Goal: Task Accomplishment & Management: Complete application form

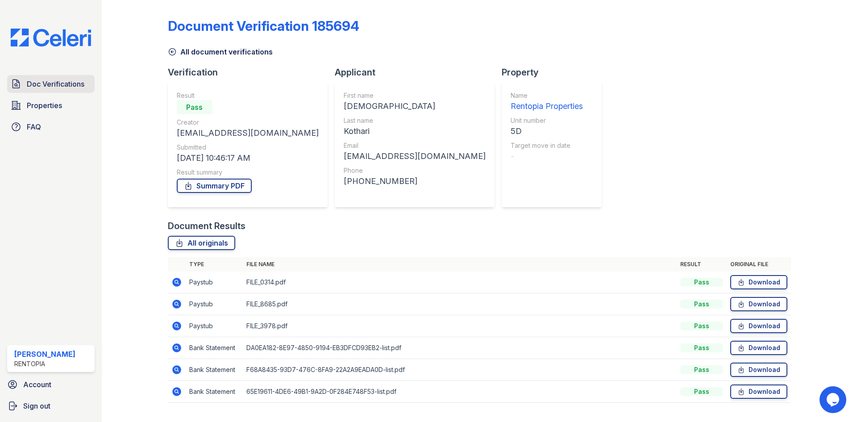
click at [68, 84] on span "Doc Verifications" at bounding box center [56, 84] width 58 height 11
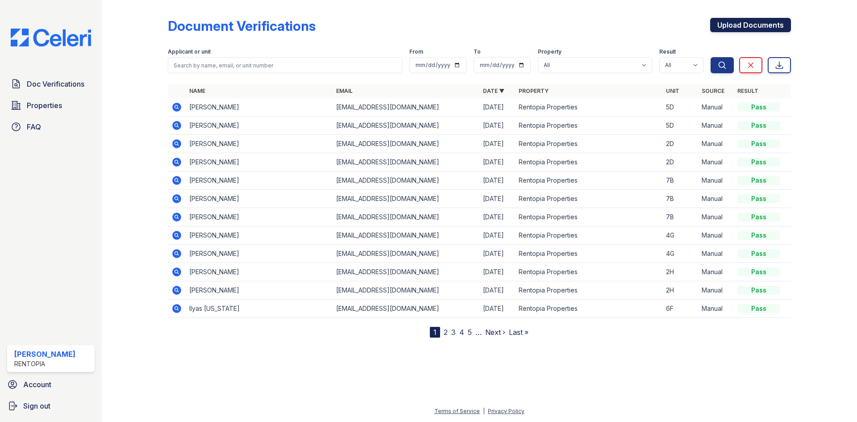
click at [777, 18] on link "Upload Documents" at bounding box center [750, 25] width 81 height 14
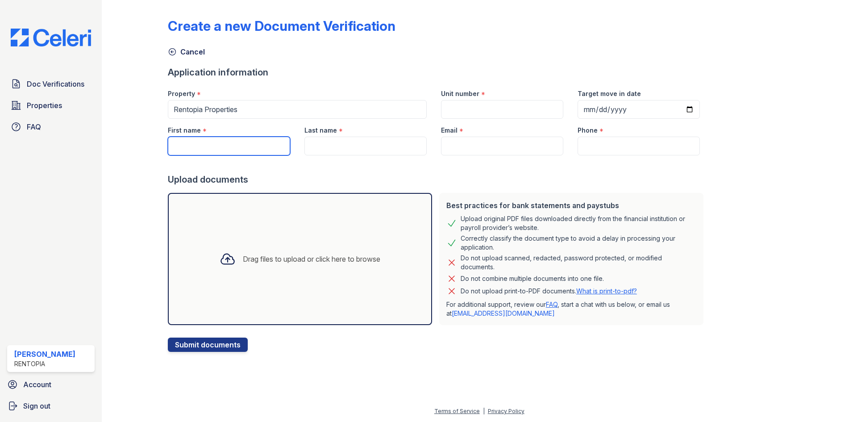
click at [198, 150] on input "First name" at bounding box center [229, 146] width 122 height 19
paste input "[PERSON_NAME]"
drag, startPoint x: 215, startPoint y: 147, endPoint x: 195, endPoint y: 147, distance: 20.5
click at [195, 147] on input "[PERSON_NAME]" at bounding box center [229, 146] width 122 height 19
type input "[PERSON_NAME]"
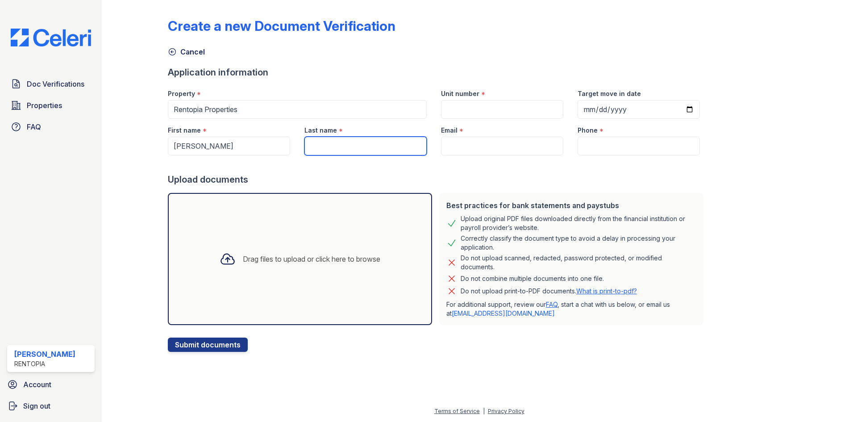
click at [352, 140] on input "Last name" at bounding box center [365, 146] width 122 height 19
paste input "Mondong"
type input "Mondong"
drag, startPoint x: 499, startPoint y: 147, endPoint x: 509, endPoint y: 149, distance: 10.0
click at [499, 147] on input "Email" at bounding box center [502, 146] width 122 height 19
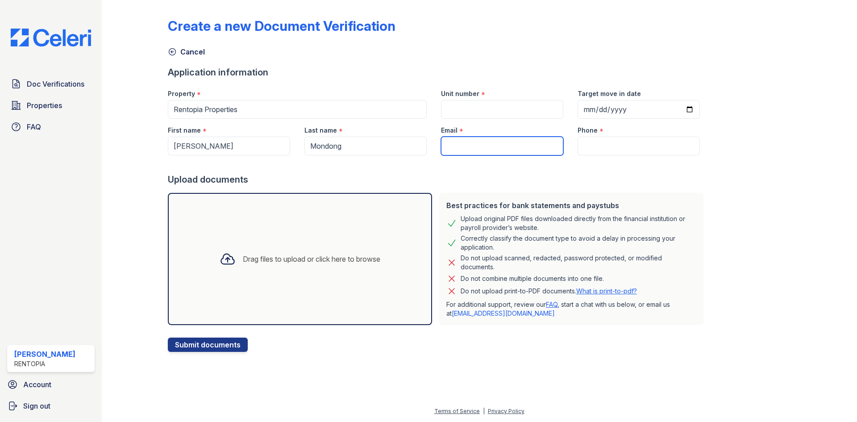
type input "[EMAIL_ADDRESS][DOMAIN_NAME]"
type input "9172021817"
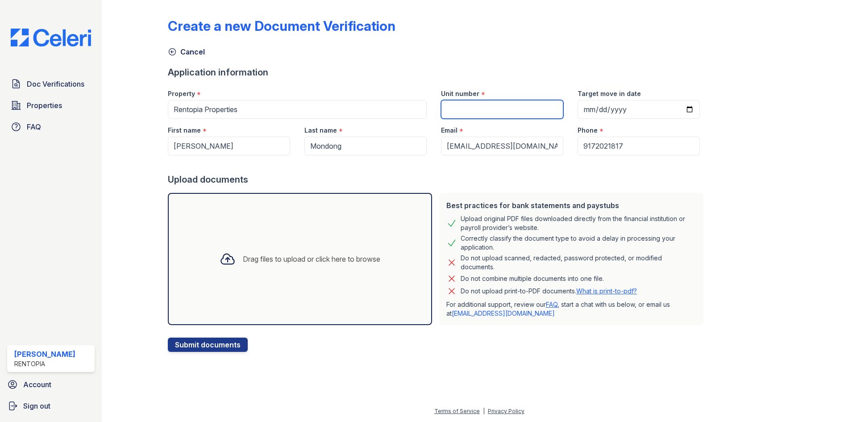
click at [508, 107] on input "Unit number" at bounding box center [502, 109] width 122 height 19
type input "2G"
drag, startPoint x: 281, startPoint y: 276, endPoint x: 289, endPoint y: 266, distance: 13.3
click at [281, 276] on div "Drag files to upload or click here to browse" at bounding box center [300, 259] width 264 height 132
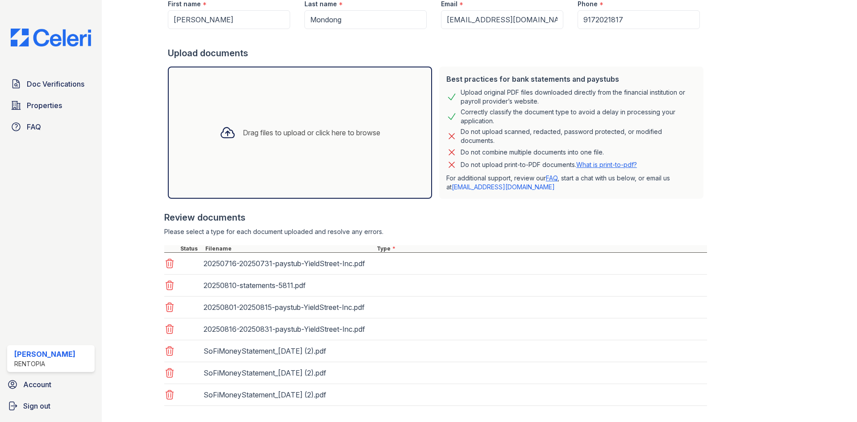
scroll to position [173, 0]
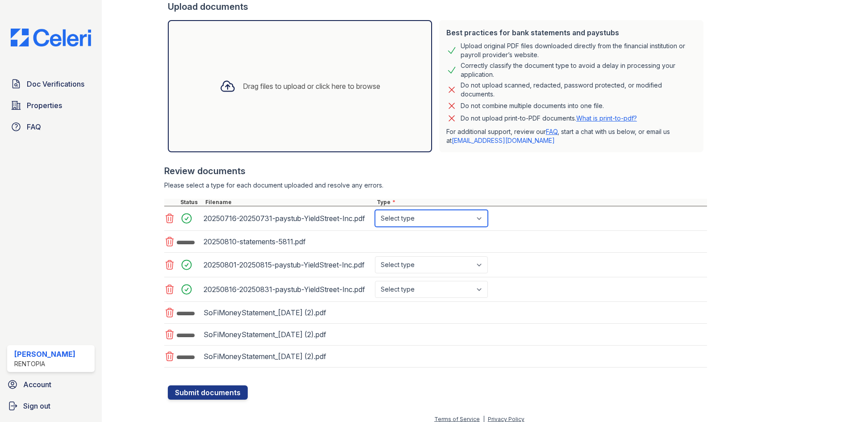
click at [422, 217] on select "Select type Paystub Bank Statement Offer Letter Tax Documents Benefit Award Let…" at bounding box center [431, 218] width 113 height 17
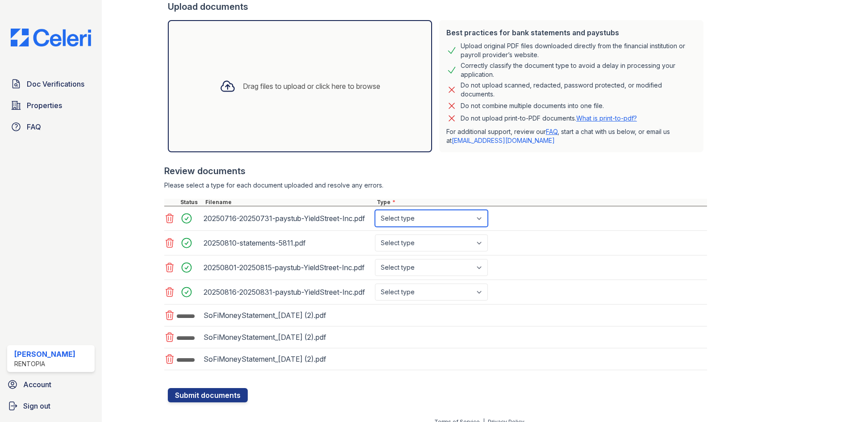
select select "paystub"
click at [375, 210] on select "Select type Paystub Bank Statement Offer Letter Tax Documents Benefit Award Let…" at bounding box center [431, 218] width 113 height 17
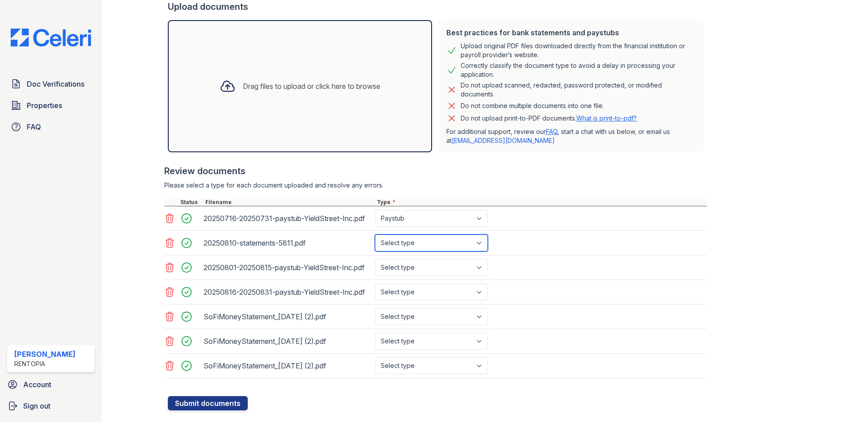
click at [422, 242] on select "Select type Paystub Bank Statement Offer Letter Tax Documents Benefit Award Let…" at bounding box center [431, 242] width 113 height 17
select select "bank_statement"
click at [375, 234] on select "Select type Paystub Bank Statement Offer Letter Tax Documents Benefit Award Let…" at bounding box center [431, 242] width 113 height 17
click at [414, 280] on div "20250816-20250831-paystub-YieldStreet-Inc.pdf Select type Paystub Bank Statemen…" at bounding box center [435, 292] width 543 height 25
click at [413, 271] on select "Select type Paystub Bank Statement Offer Letter Tax Documents Benefit Award Let…" at bounding box center [431, 267] width 113 height 17
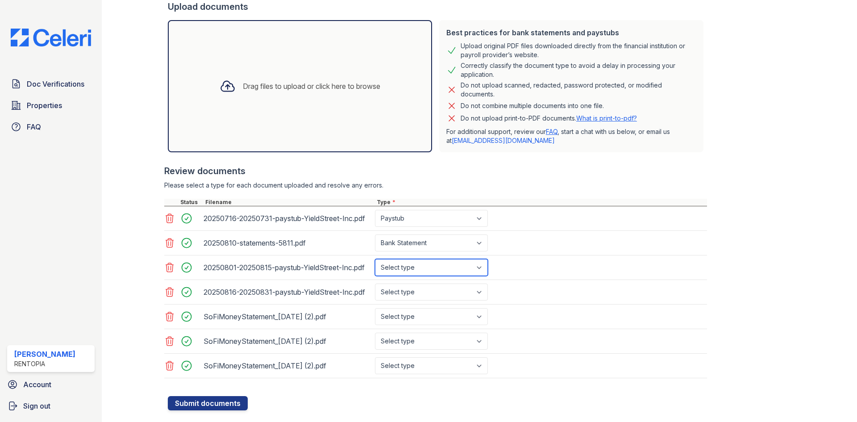
select select "paystub"
click at [375, 259] on select "Select type Paystub Bank Statement Offer Letter Tax Documents Benefit Award Let…" at bounding box center [431, 267] width 113 height 17
click at [412, 292] on select "Select type Paystub Bank Statement Offer Letter Tax Documents Benefit Award Let…" at bounding box center [431, 291] width 113 height 17
select select "paystub"
click at [375, 283] on select "Select type Paystub Bank Statement Offer Letter Tax Documents Benefit Award Let…" at bounding box center [431, 291] width 113 height 17
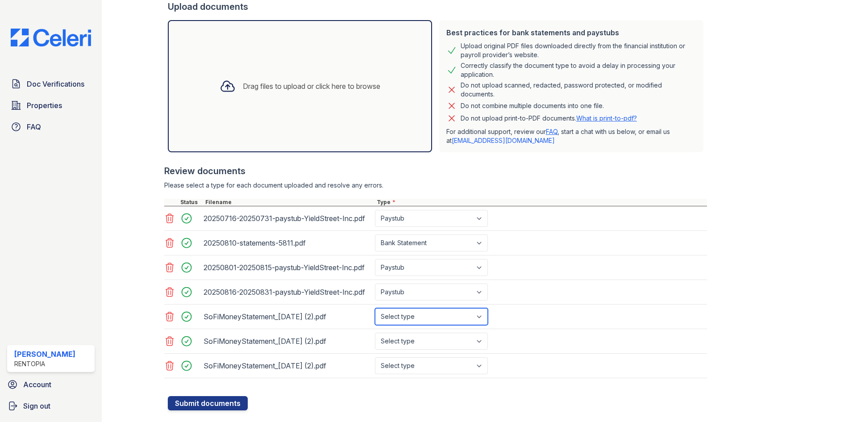
click at [403, 312] on select "Select type Paystub Bank Statement Offer Letter Tax Documents Benefit Award Let…" at bounding box center [431, 316] width 113 height 17
select select "bank_statement"
click at [375, 308] on select "Select type Paystub Bank Statement Offer Letter Tax Documents Benefit Award Let…" at bounding box center [431, 316] width 113 height 17
click at [408, 350] on div "SoFiMoneyStatement_[DATE] (2).pdf Select type Paystub Bank Statement Offer Lett…" at bounding box center [435, 341] width 543 height 25
click at [408, 341] on select "Select type Paystub Bank Statement Offer Letter Tax Documents Benefit Award Let…" at bounding box center [431, 340] width 113 height 17
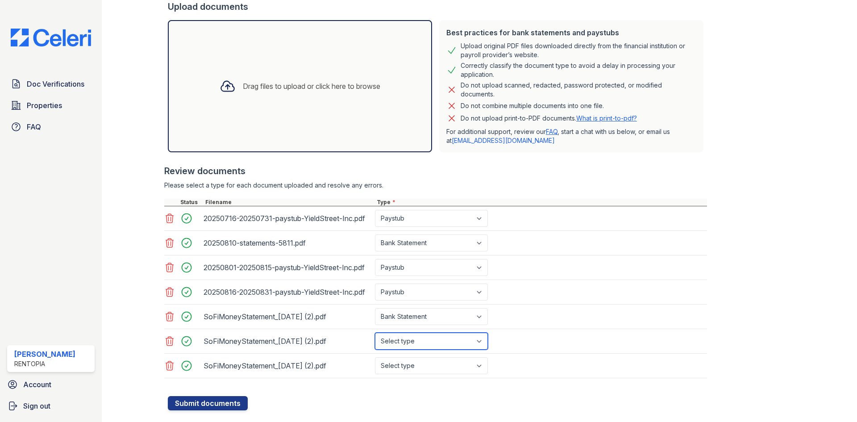
select select "bank_statement"
click at [375, 332] on select "Select type Paystub Bank Statement Offer Letter Tax Documents Benefit Award Let…" at bounding box center [431, 340] width 113 height 17
drag, startPoint x: 415, startPoint y: 358, endPoint x: 414, endPoint y: 363, distance: 5.5
click at [414, 360] on select "Select type Paystub Bank Statement Offer Letter Tax Documents Benefit Award Let…" at bounding box center [431, 365] width 113 height 17
click at [414, 363] on select "Select type Paystub Bank Statement Offer Letter Tax Documents Benefit Award Let…" at bounding box center [431, 365] width 113 height 17
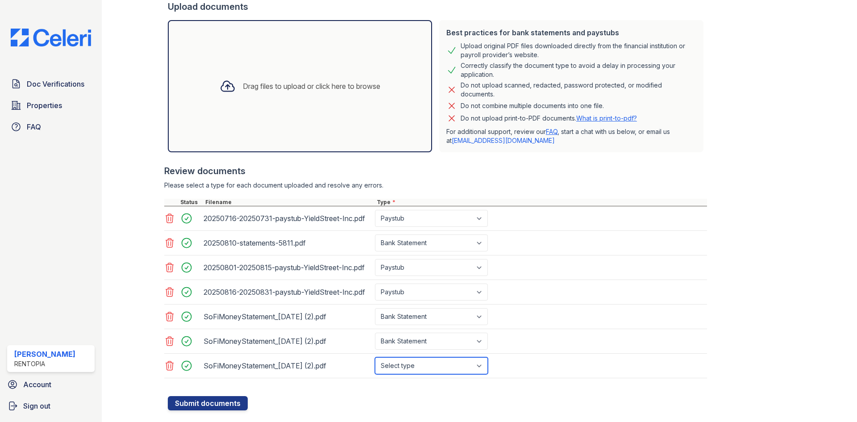
drag, startPoint x: 413, startPoint y: 363, endPoint x: 415, endPoint y: 357, distance: 6.2
click at [413, 363] on select "Select type Paystub Bank Statement Offer Letter Tax Documents Benefit Award Let…" at bounding box center [431, 365] width 113 height 17
select select "bank_statement"
click at [375, 357] on select "Select type Paystub Bank Statement Offer Letter Tax Documents Benefit Award Let…" at bounding box center [431, 365] width 113 height 17
click at [219, 401] on button "Submit documents" at bounding box center [208, 403] width 80 height 14
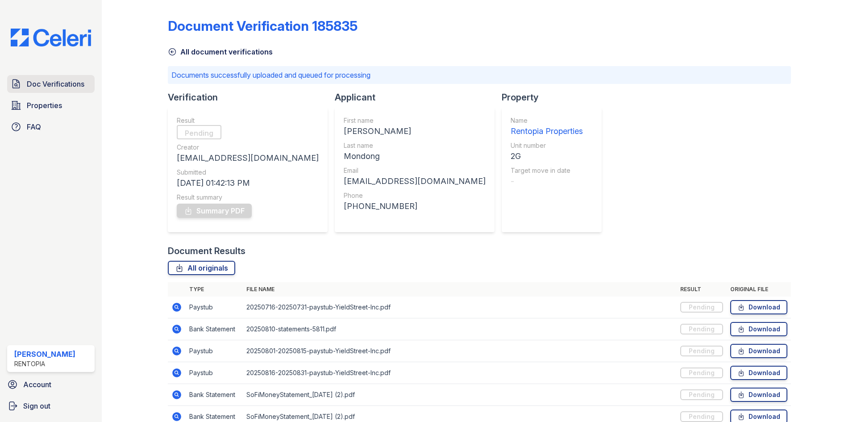
drag, startPoint x: 40, startPoint y: 84, endPoint x: 45, endPoint y: 84, distance: 4.9
click at [41, 84] on span "Doc Verifications" at bounding box center [56, 84] width 58 height 11
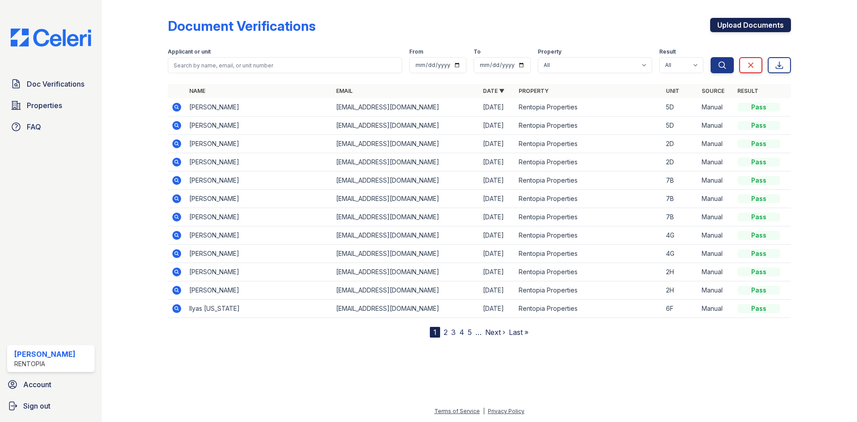
click at [737, 26] on link "Upload Documents" at bounding box center [750, 25] width 81 height 14
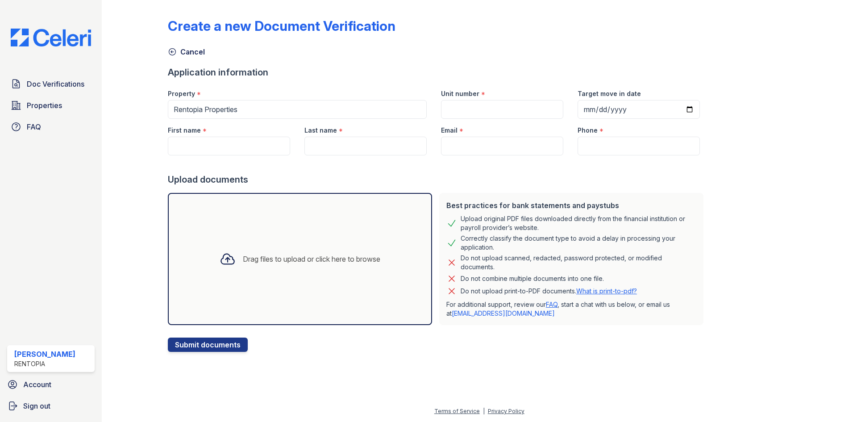
click at [314, 251] on div "Drag files to upload or click here to browse" at bounding box center [299, 259] width 175 height 30
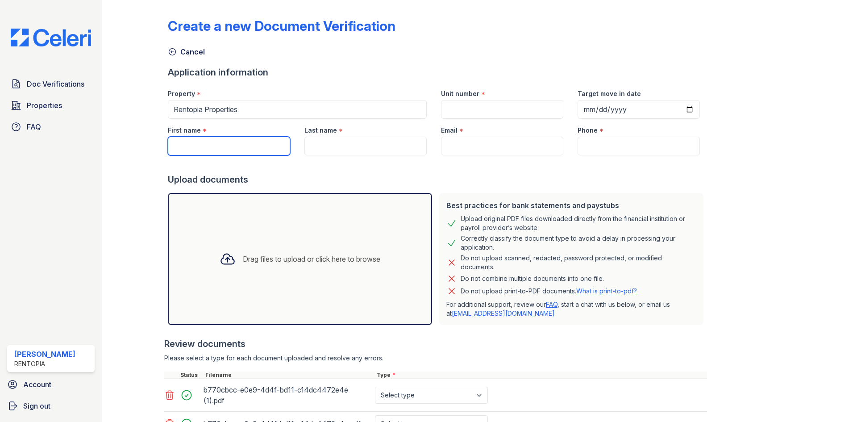
click at [212, 144] on input "First name" at bounding box center [229, 146] width 122 height 19
paste input "[PERSON_NAME]"
drag, startPoint x: 228, startPoint y: 148, endPoint x: 202, endPoint y: 148, distance: 25.4
click at [202, 148] on input "[PERSON_NAME]" at bounding box center [229, 146] width 122 height 19
type input "[PERSON_NAME]"
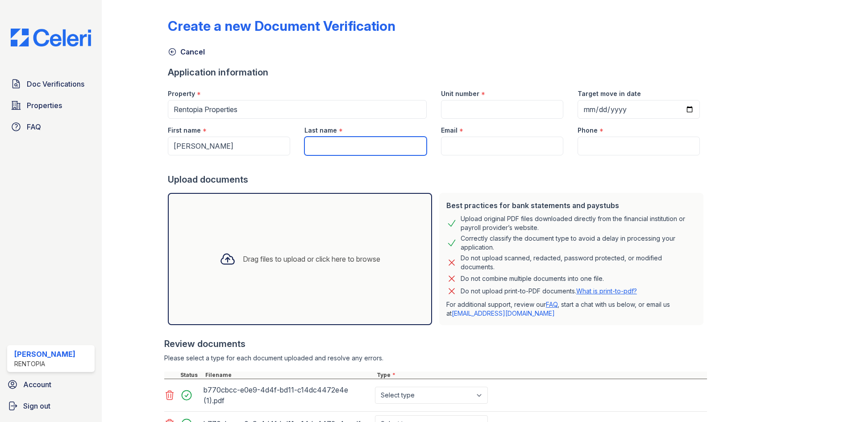
paste input "[PERSON_NAME]"
type input "[PERSON_NAME]"
drag, startPoint x: 499, startPoint y: 148, endPoint x: 514, endPoint y: 155, distance: 16.0
click at [499, 148] on input "Email" at bounding box center [502, 146] width 122 height 19
type input "[EMAIL_ADDRESS][DOMAIN_NAME]"
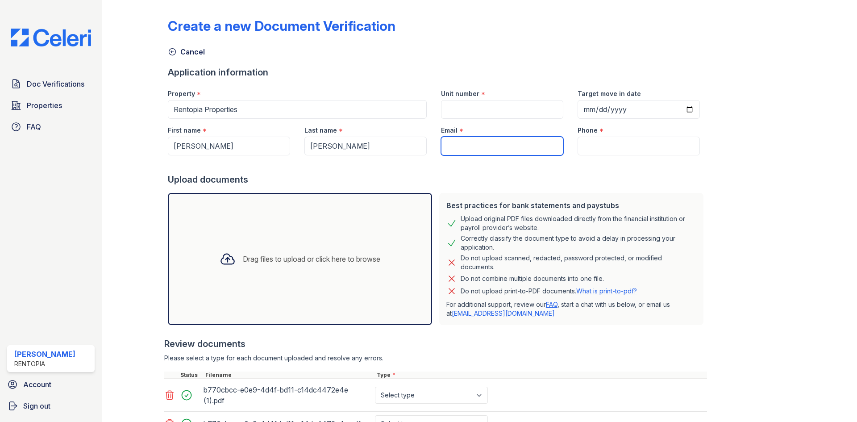
type input "9172021817"
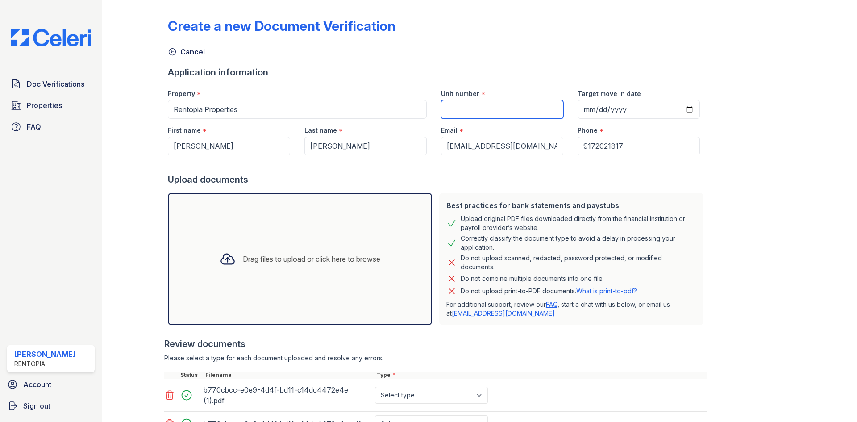
click at [507, 109] on input "Unit number" at bounding box center [502, 109] width 122 height 19
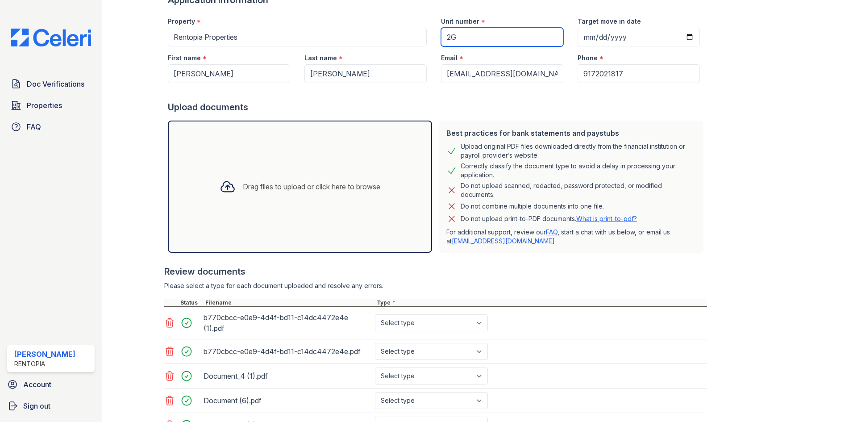
scroll to position [175, 0]
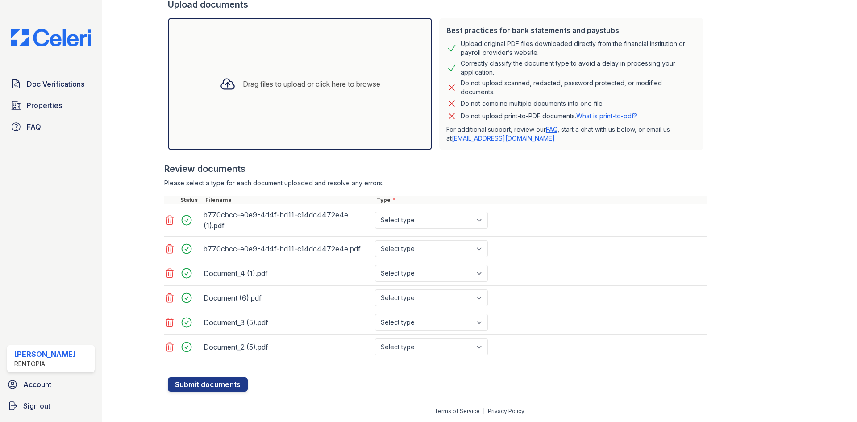
type input "2G"
click at [457, 214] on select "Select type Paystub Bank Statement Offer Letter Tax Documents Benefit Award Let…" at bounding box center [431, 219] width 113 height 17
select select "paystub"
click at [375, 211] on select "Select type Paystub Bank Statement Offer Letter Tax Documents Benefit Award Let…" at bounding box center [431, 219] width 113 height 17
click at [429, 249] on select "Select type Paystub Bank Statement Offer Letter Tax Documents Benefit Award Let…" at bounding box center [431, 248] width 113 height 17
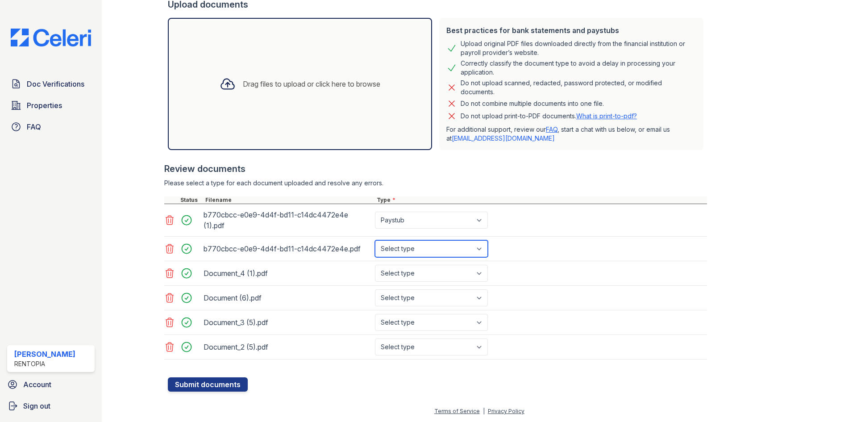
select select "paystub"
click at [375, 240] on select "Select type Paystub Bank Statement Offer Letter Tax Documents Benefit Award Let…" at bounding box center [431, 248] width 113 height 17
click at [413, 272] on select "Select type Paystub Bank Statement Offer Letter Tax Documents Benefit Award Let…" at bounding box center [431, 273] width 113 height 17
select select "bank_statement"
click at [375, 265] on select "Select type Paystub Bank Statement Offer Letter Tax Documents Benefit Award Let…" at bounding box center [431, 273] width 113 height 17
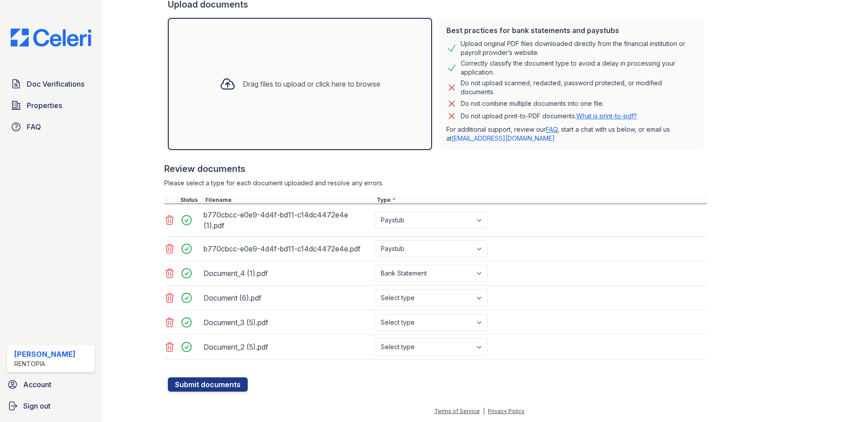
click at [406, 310] on div "Document_3 (5).pdf Select type Paystub Bank Statement Offer Letter Tax Document…" at bounding box center [435, 322] width 543 height 25
click at [409, 303] on select "Select type Paystub Bank Statement Offer Letter Tax Documents Benefit Award Let…" at bounding box center [431, 297] width 113 height 17
select select "bank_statement"
click at [375, 289] on select "Select type Paystub Bank Statement Offer Letter Tax Documents Benefit Award Let…" at bounding box center [431, 297] width 113 height 17
click at [404, 322] on select "Select type Paystub Bank Statement Offer Letter Tax Documents Benefit Award Let…" at bounding box center [431, 322] width 113 height 17
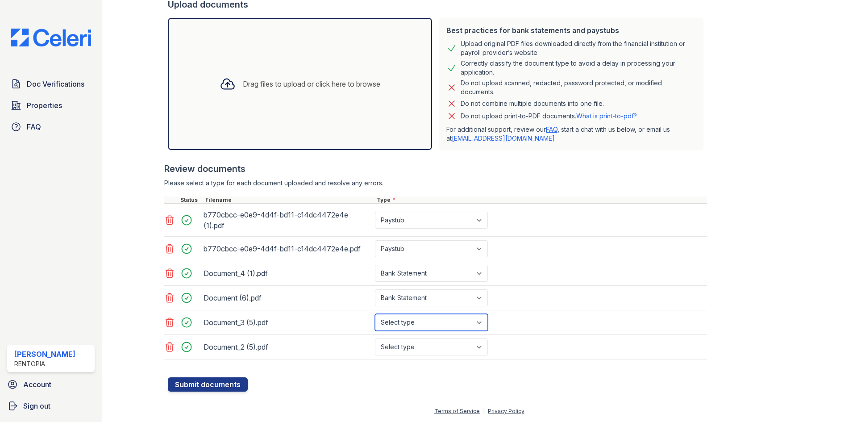
select select "bank_statement"
click at [375, 314] on select "Select type Paystub Bank Statement Offer Letter Tax Documents Benefit Award Let…" at bounding box center [431, 322] width 113 height 17
click at [414, 352] on select "Select type Paystub Bank Statement Offer Letter Tax Documents Benefit Award Let…" at bounding box center [431, 346] width 113 height 17
select select "bank_statement"
click at [375, 338] on select "Select type Paystub Bank Statement Offer Letter Tax Documents Benefit Award Let…" at bounding box center [431, 346] width 113 height 17
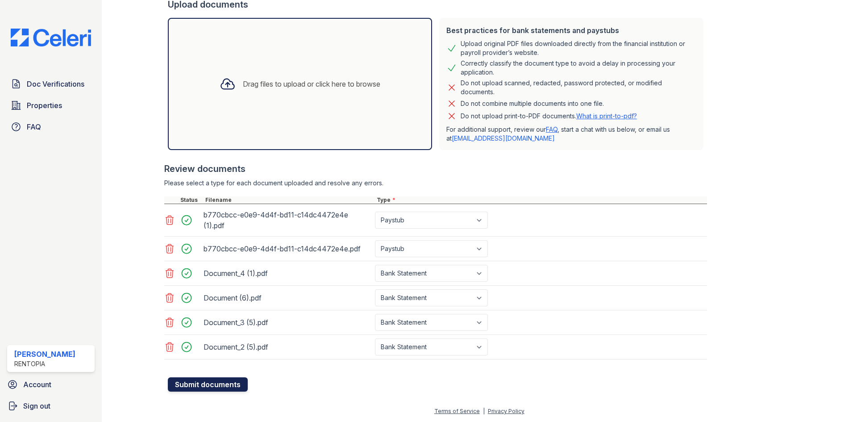
click at [212, 381] on button "Submit documents" at bounding box center [208, 384] width 80 height 14
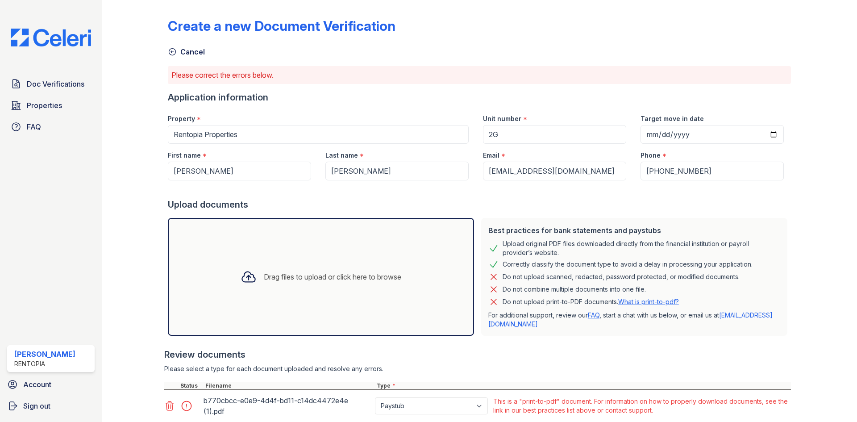
scroll to position [190, 0]
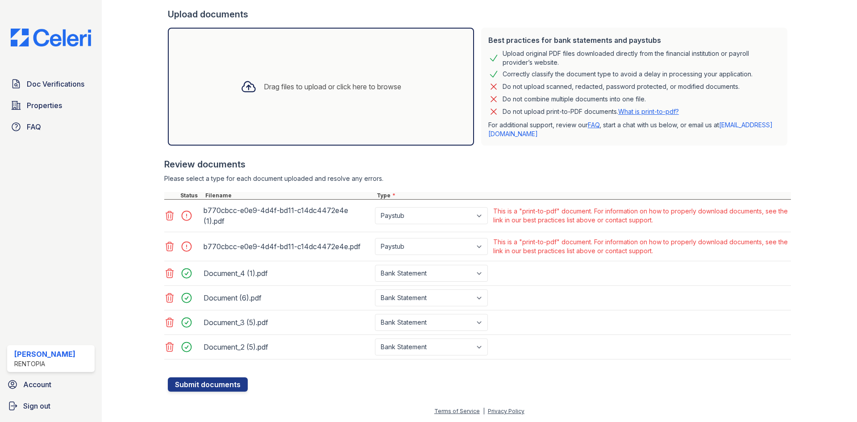
click at [171, 219] on icon at bounding box center [169, 215] width 11 height 11
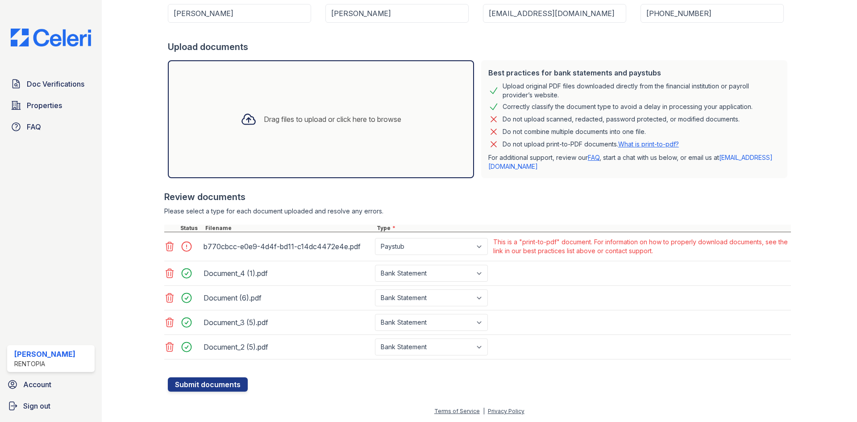
click at [168, 246] on icon at bounding box center [169, 246] width 11 height 11
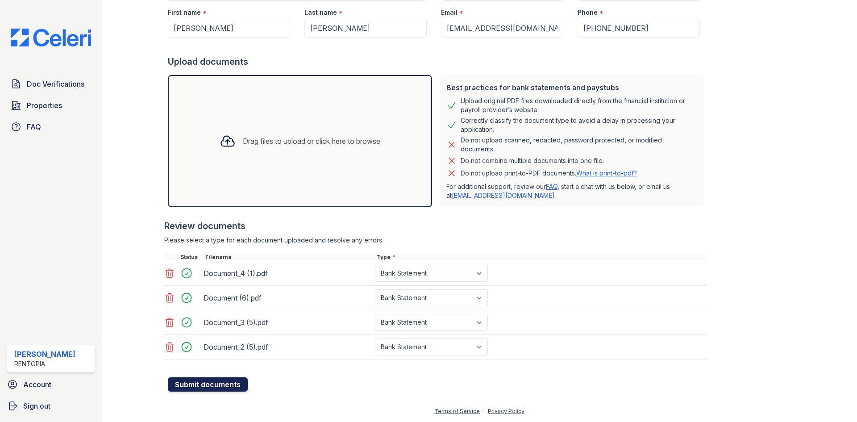
click at [197, 383] on button "Submit documents" at bounding box center [208, 384] width 80 height 14
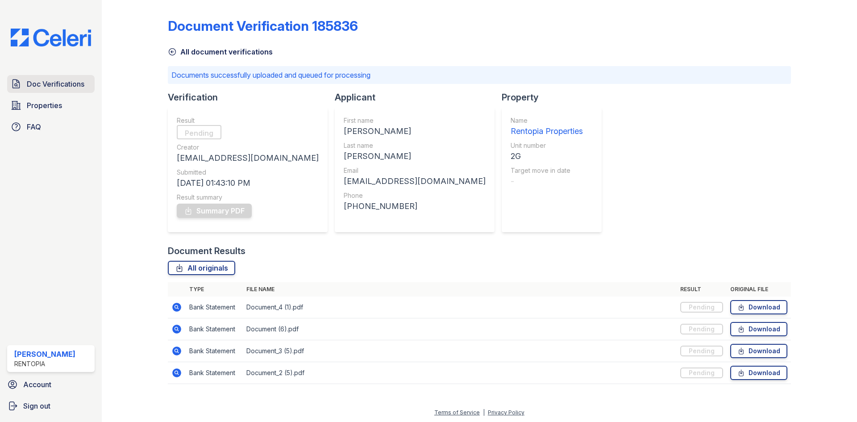
click at [76, 85] on span "Doc Verifications" at bounding box center [56, 84] width 58 height 11
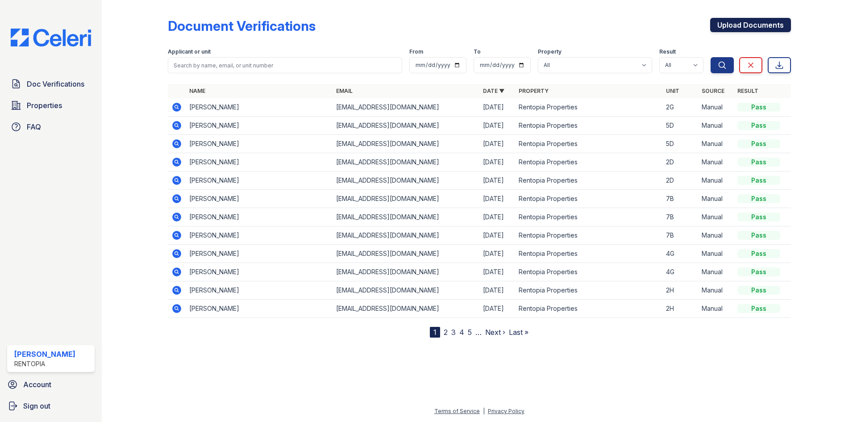
click at [732, 22] on link "Upload Documents" at bounding box center [750, 25] width 81 height 14
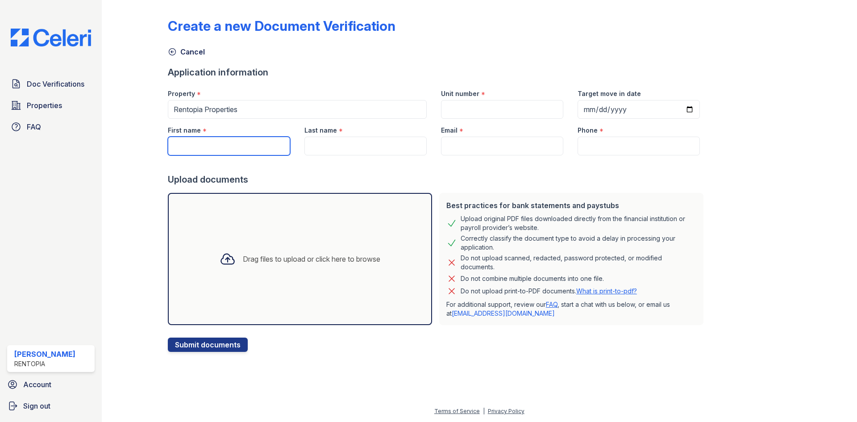
drag, startPoint x: 199, startPoint y: 146, endPoint x: 232, endPoint y: 153, distance: 33.0
click at [199, 146] on input "First name" at bounding box center [229, 146] width 122 height 19
paste input "[PERSON_NAME]"
drag, startPoint x: 237, startPoint y: 150, endPoint x: 197, endPoint y: 147, distance: 39.8
click at [197, 147] on input "[PERSON_NAME]" at bounding box center [229, 146] width 122 height 19
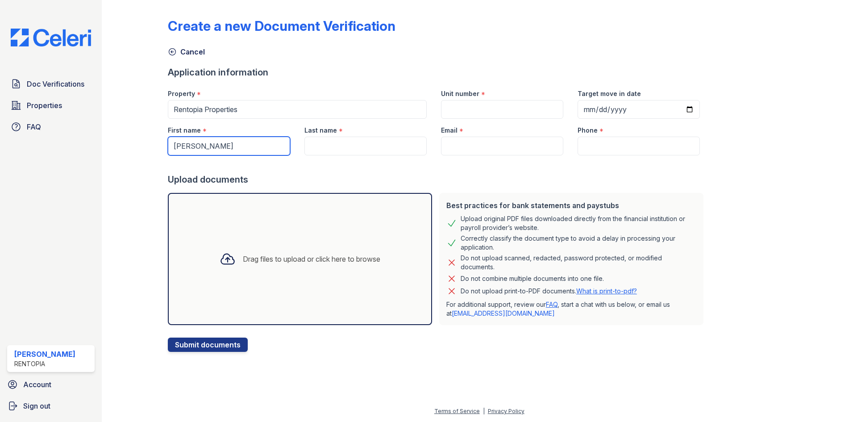
type input "[PERSON_NAME]"
click at [339, 148] on input "Last name" at bounding box center [365, 146] width 122 height 19
paste input "Gosakti"
type input "Gosakti"
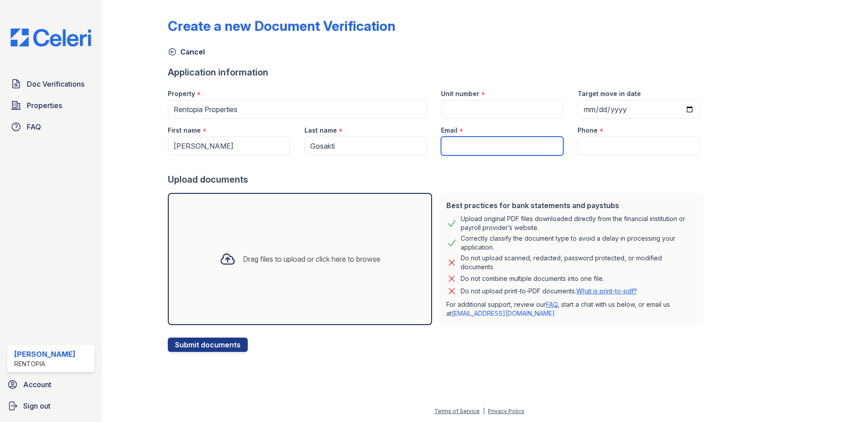
click at [532, 148] on input "Email" at bounding box center [502, 146] width 122 height 19
type input "[EMAIL_ADDRESS][DOMAIN_NAME]"
type input "9172021817"
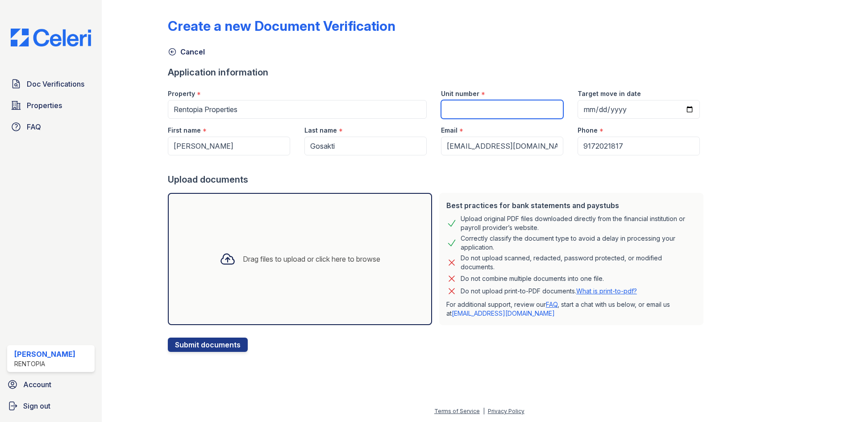
click at [519, 109] on input "Unit number" at bounding box center [502, 109] width 122 height 19
type input "2G"
